Goal: Transaction & Acquisition: Purchase product/service

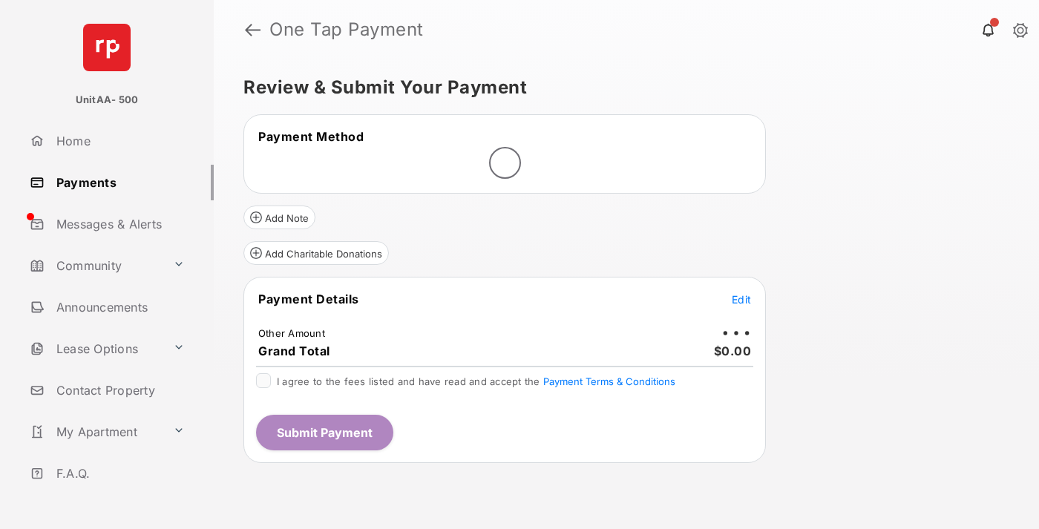
click at [741, 300] on span "Edit" at bounding box center [740, 299] width 19 height 13
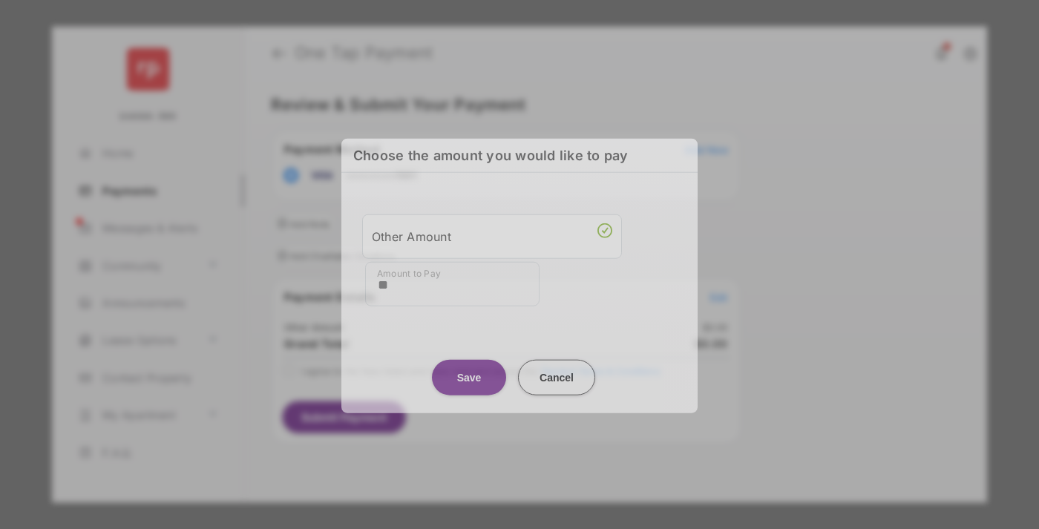
type input "**"
click at [469, 368] on button "Save" at bounding box center [469, 377] width 74 height 36
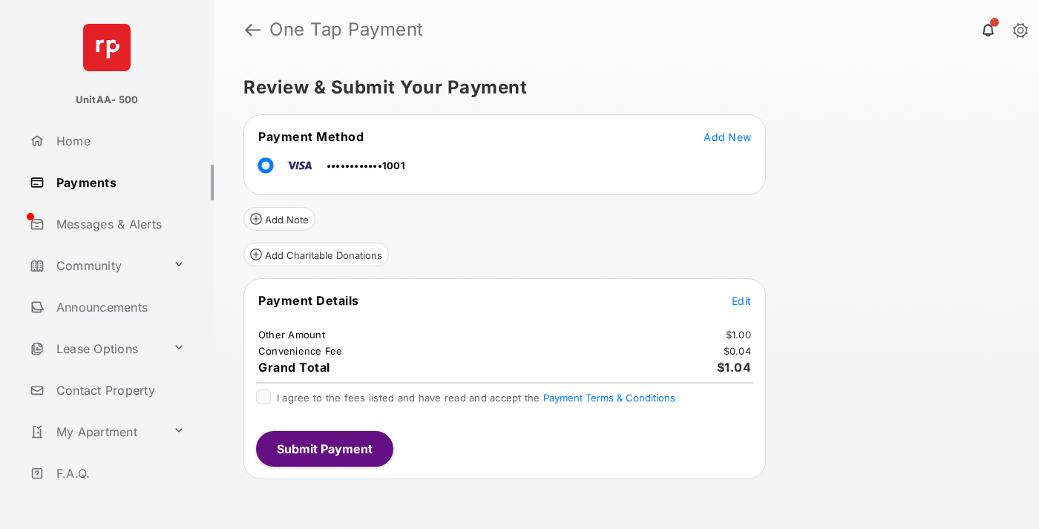
click at [741, 300] on span "Edit" at bounding box center [740, 301] width 19 height 13
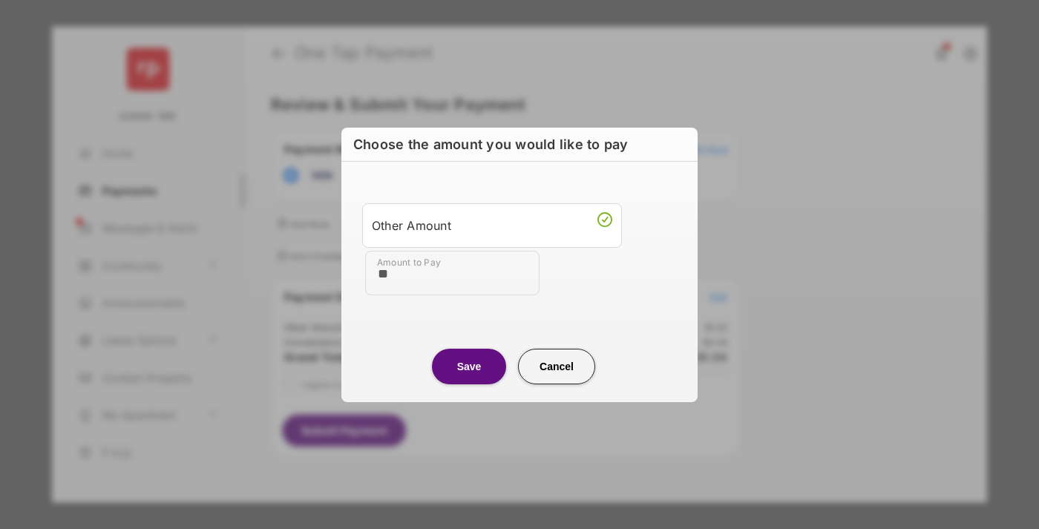
click at [469, 366] on button "Save" at bounding box center [469, 367] width 74 height 36
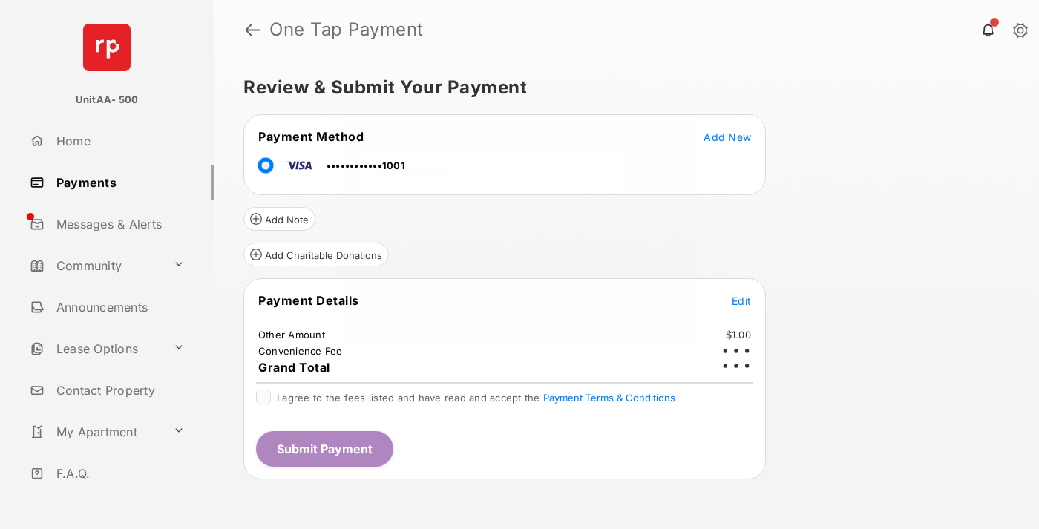
click at [323, 448] on button "Submit Payment" at bounding box center [324, 449] width 137 height 36
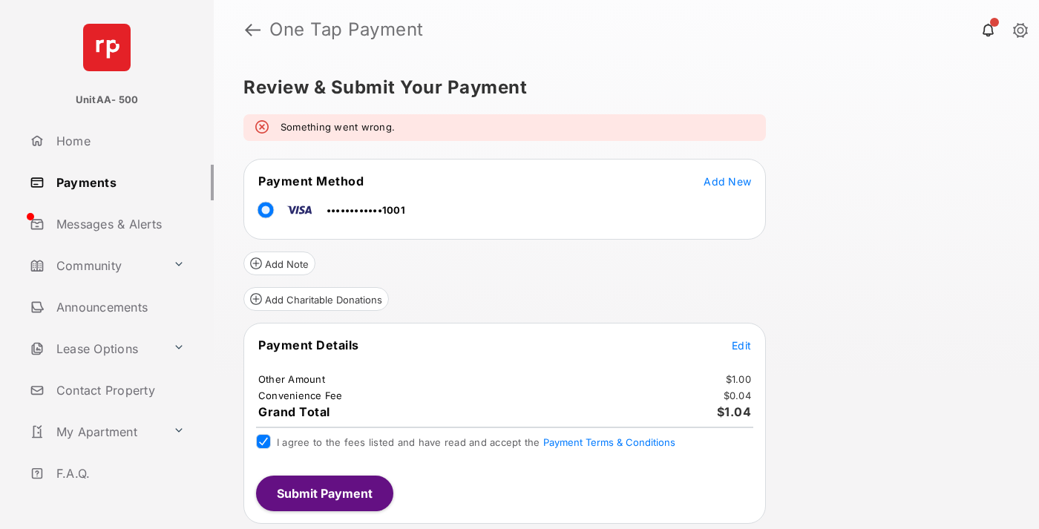
click at [116, 182] on link "Payments" at bounding box center [119, 183] width 190 height 36
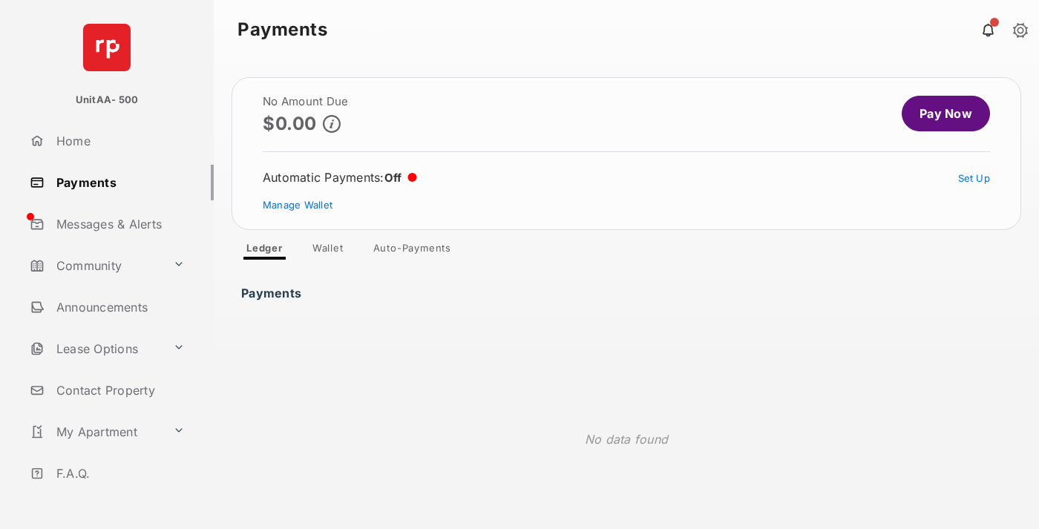
click at [939, 114] on link "Pay Now" at bounding box center [945, 114] width 88 height 36
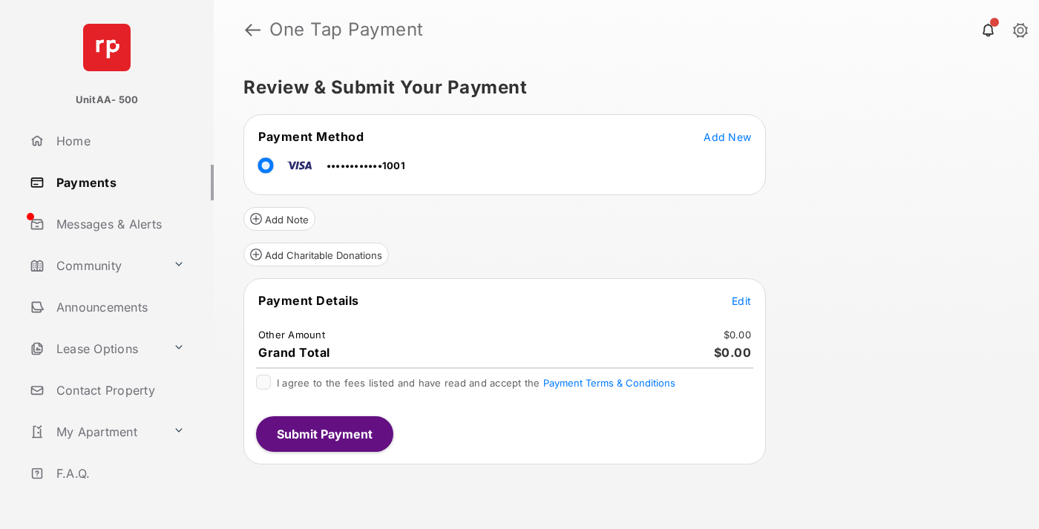
click at [741, 300] on span "Edit" at bounding box center [740, 301] width 19 height 13
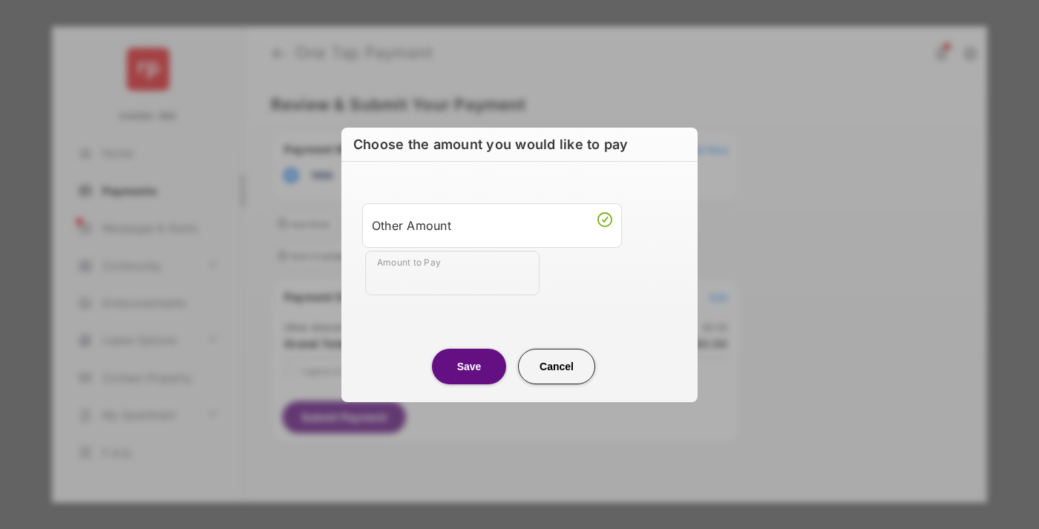
click at [492, 225] on div "Other Amount" at bounding box center [492, 225] width 240 height 25
type input "**"
click at [469, 366] on button "Save" at bounding box center [469, 367] width 74 height 36
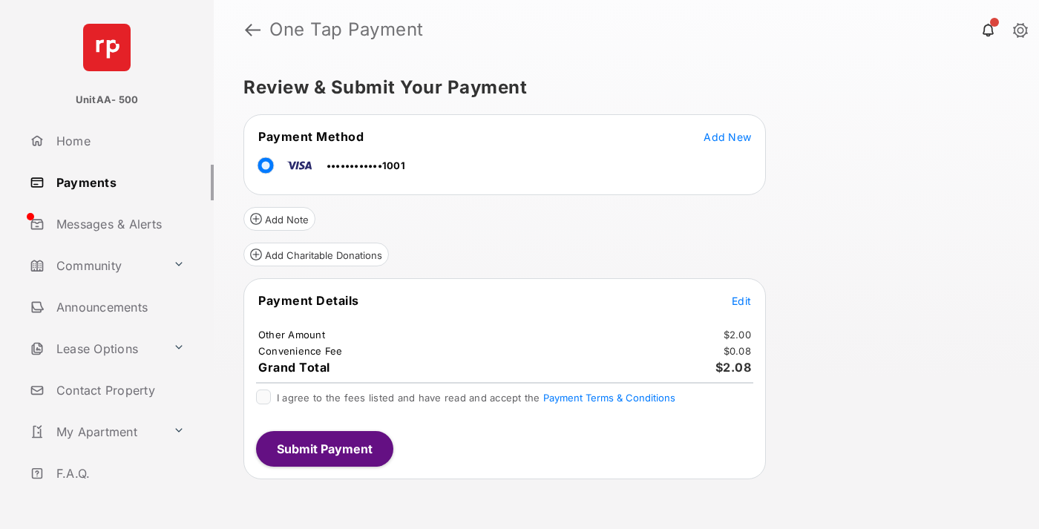
click at [741, 300] on span "Edit" at bounding box center [740, 301] width 19 height 13
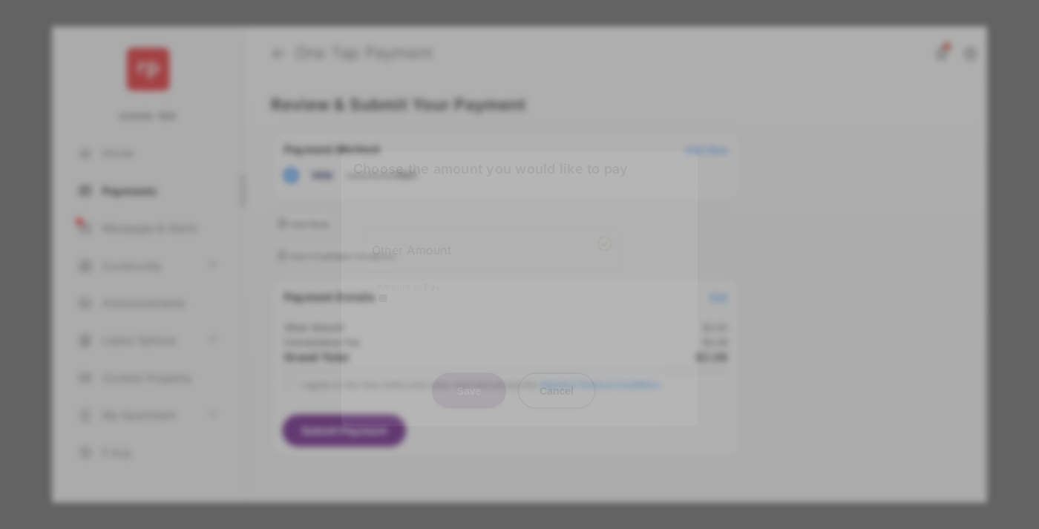
click at [469, 387] on button "Save" at bounding box center [469, 390] width 74 height 36
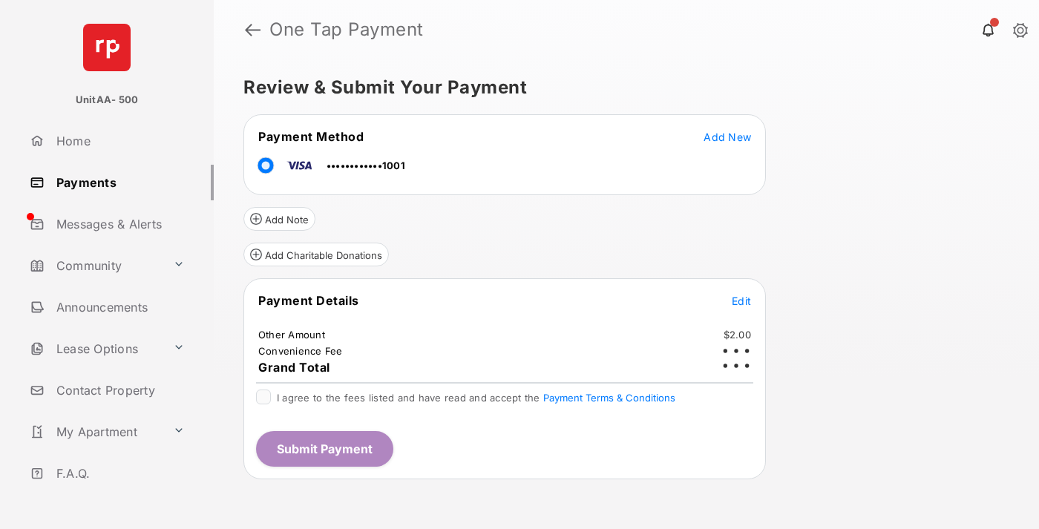
click at [323, 448] on button "Submit Payment" at bounding box center [324, 449] width 137 height 36
